Goal: Information Seeking & Learning: Learn about a topic

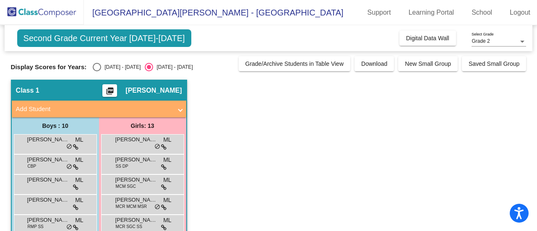
click at [96, 64] on div "Select an option" at bounding box center [97, 67] width 8 height 8
click at [97, 71] on input "2024 - 2025" at bounding box center [97, 71] width 0 height 0
radio input "true"
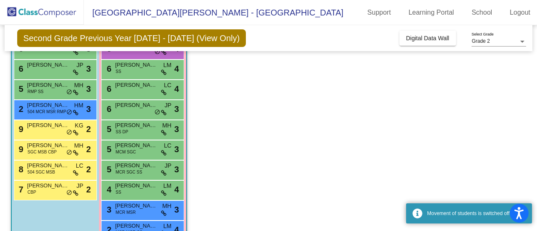
scroll to position [178, 0]
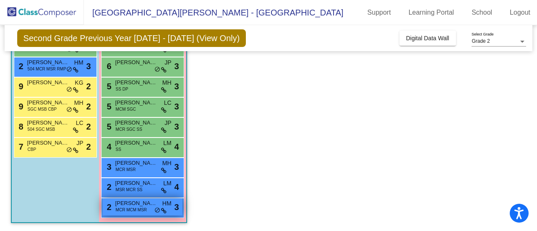
click at [130, 212] on span "MCR MCM MSR" at bounding box center [131, 210] width 31 height 6
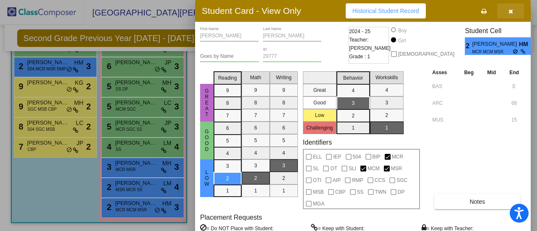
click at [509, 8] on icon "button" at bounding box center [511, 11] width 5 height 6
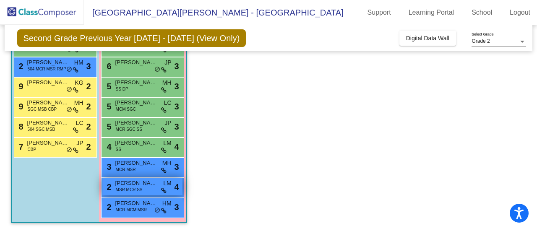
click at [140, 190] on span "MSR MCR SS" at bounding box center [129, 190] width 27 height 6
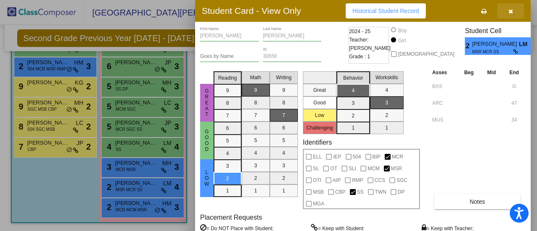
click at [518, 12] on button "button" at bounding box center [510, 10] width 27 height 15
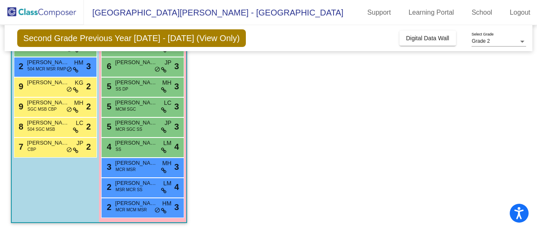
click at [32, 156] on div "7 Brady Weinstein CBP JP lock do_not_disturb_alt 2" at bounding box center [55, 148] width 83 height 20
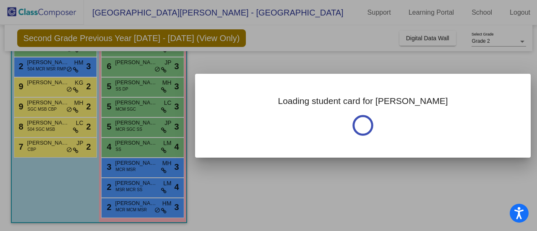
click at [32, 152] on div at bounding box center [268, 115] width 537 height 231
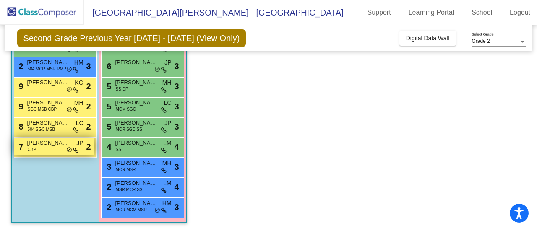
click at [42, 149] on div "7 Brady Weinstein CBP JP lock do_not_disturb_alt 2" at bounding box center [54, 146] width 80 height 17
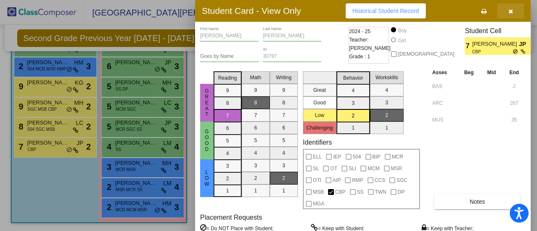
click at [510, 12] on icon "button" at bounding box center [511, 11] width 5 height 6
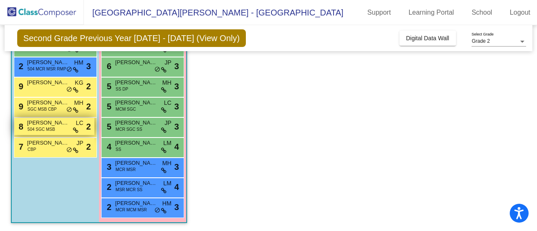
click at [48, 125] on span "Paul Siefring" at bounding box center [48, 123] width 42 height 8
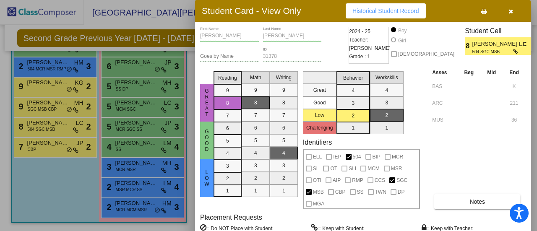
click at [513, 13] on icon "button" at bounding box center [511, 11] width 5 height 6
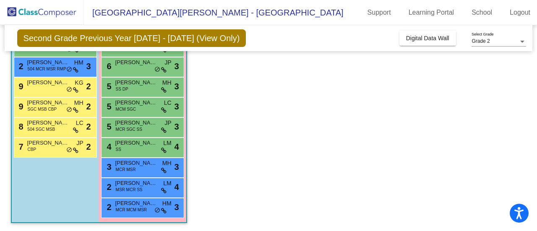
click at [31, 115] on div "9 Henry Saro SGC MSB CBP MH lock do_not_disturb_alt 2" at bounding box center [55, 107] width 83 height 20
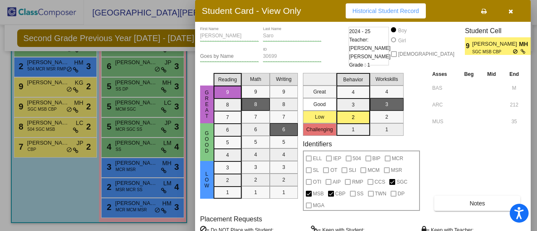
click at [510, 8] on span "button" at bounding box center [511, 11] width 5 height 7
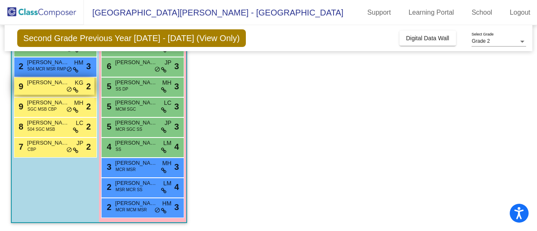
click at [22, 88] on span "9" at bounding box center [20, 86] width 7 height 9
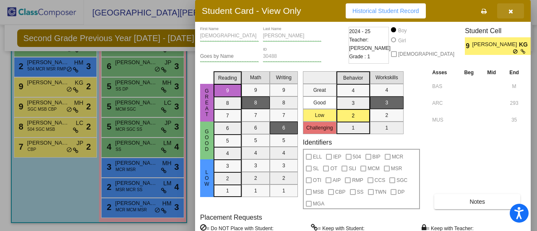
click at [518, 10] on button "button" at bounding box center [510, 10] width 27 height 15
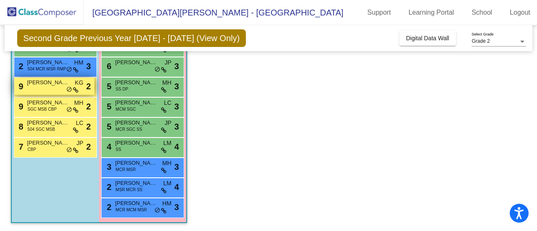
click at [58, 84] on span "Bodhi Tabak" at bounding box center [48, 82] width 42 height 8
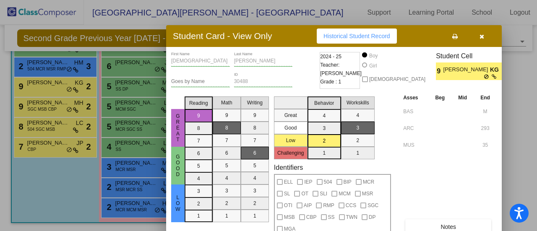
drag, startPoint x: 329, startPoint y: 12, endPoint x: 304, endPoint y: 35, distance: 33.9
click at [301, 37] on div "Student Card - View Only Historical Student Record" at bounding box center [334, 36] width 336 height 22
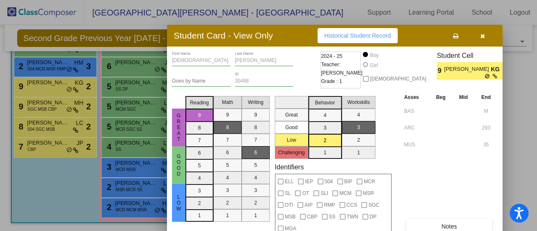
drag, startPoint x: 486, startPoint y: 35, endPoint x: 463, endPoint y: 37, distance: 23.1
click at [486, 35] on button "button" at bounding box center [482, 35] width 27 height 15
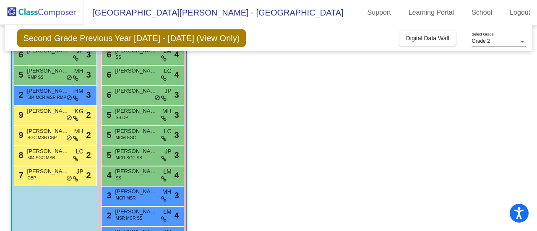
scroll to position [136, 0]
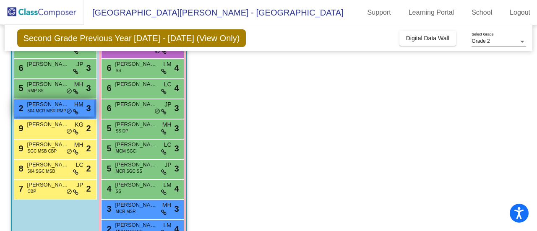
click at [51, 102] on span "Will Morrison" at bounding box center [48, 104] width 42 height 8
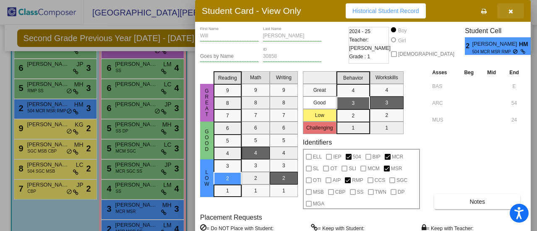
click at [513, 8] on button "button" at bounding box center [510, 10] width 27 height 15
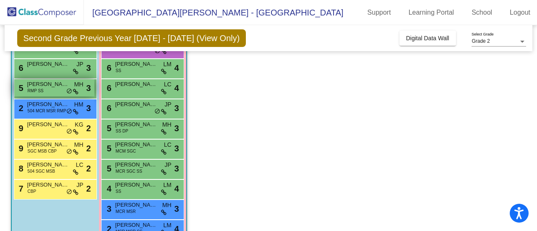
click at [30, 84] on span "Henry Hediger" at bounding box center [48, 84] width 42 height 8
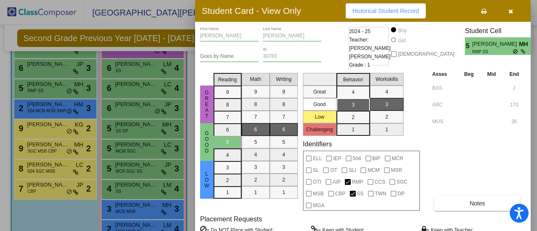
click at [510, 11] on icon "button" at bounding box center [511, 11] width 5 height 6
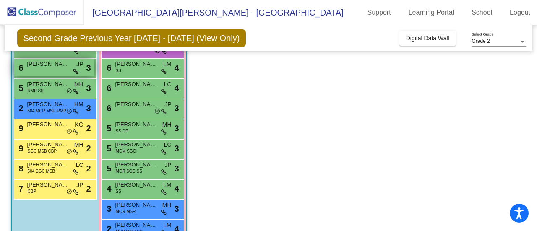
click at [60, 65] on span "Weston Wortendyke" at bounding box center [48, 64] width 42 height 8
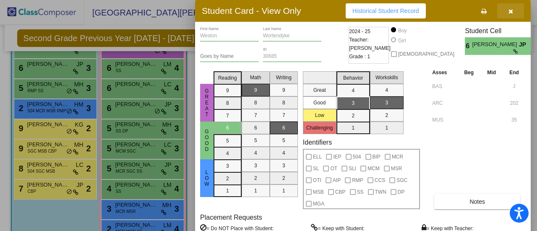
click at [515, 15] on button "button" at bounding box center [510, 10] width 27 height 15
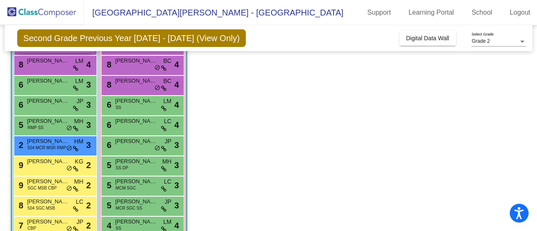
scroll to position [52, 0]
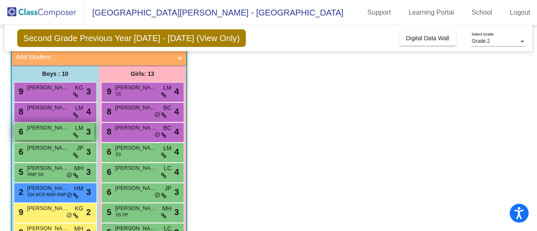
click at [46, 123] on div "6 Decker Resh LM lock do_not_disturb_alt 3" at bounding box center [54, 131] width 80 height 17
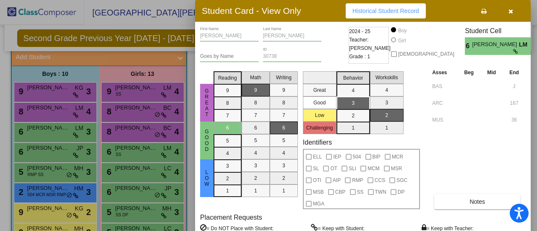
drag, startPoint x: 511, startPoint y: 8, endPoint x: 479, endPoint y: 11, distance: 31.7
click at [510, 8] on span "button" at bounding box center [511, 11] width 5 height 7
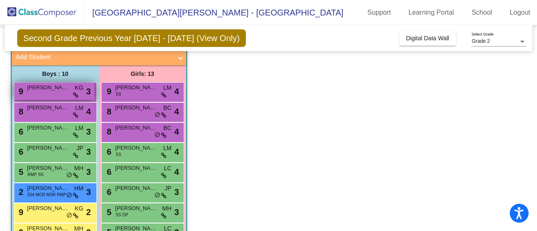
click at [44, 90] on span "George Zimbelman" at bounding box center [48, 88] width 42 height 8
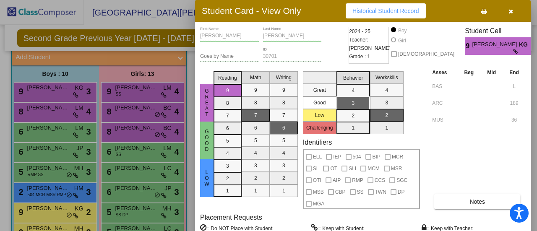
click at [516, 14] on button "button" at bounding box center [510, 10] width 27 height 15
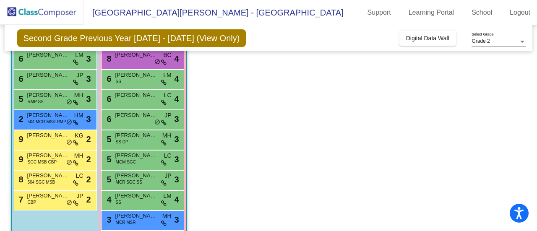
scroll to position [136, 0]
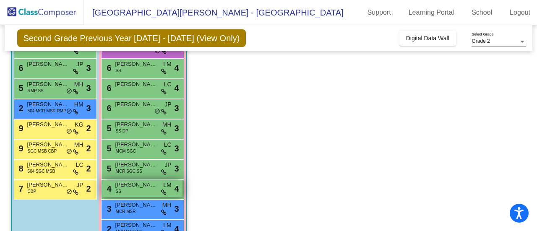
click at [138, 187] on span "Madelyn May" at bounding box center [136, 185] width 42 height 8
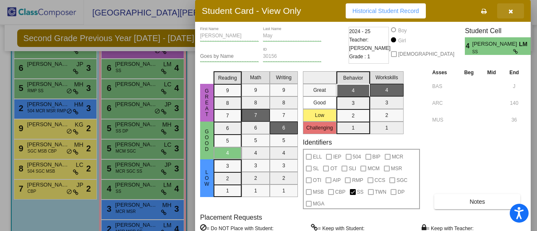
click at [512, 9] on icon "button" at bounding box center [511, 11] width 5 height 6
